Goal: Task Accomplishment & Management: Manage account settings

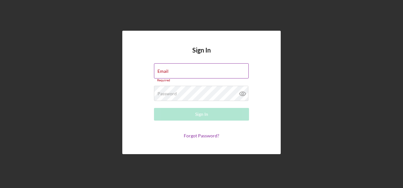
click at [176, 69] on div "Email Required" at bounding box center [201, 72] width 95 height 19
click at [172, 71] on input "Email" at bounding box center [201, 70] width 95 height 15
type input "[PERSON_NAME][EMAIL_ADDRESS][PERSON_NAME][DOMAIN_NAME]"
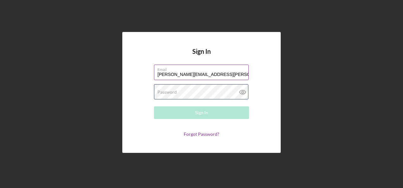
click at [177, 91] on div "Password Required" at bounding box center [201, 92] width 95 height 16
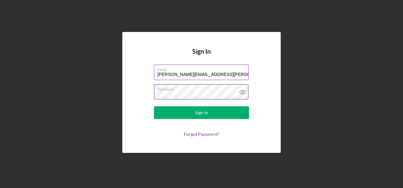
click at [154, 107] on button "Sign In" at bounding box center [201, 113] width 95 height 13
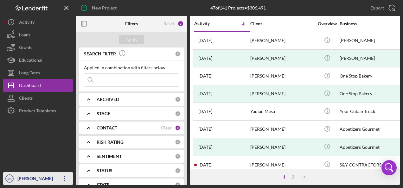
click at [70, 180] on icon "Icon/Overflow" at bounding box center [65, 179] width 16 height 16
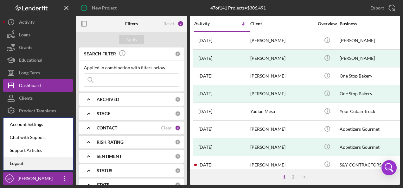
click at [41, 163] on link "Logout" at bounding box center [38, 163] width 70 height 13
